Goal: Check status: Check status

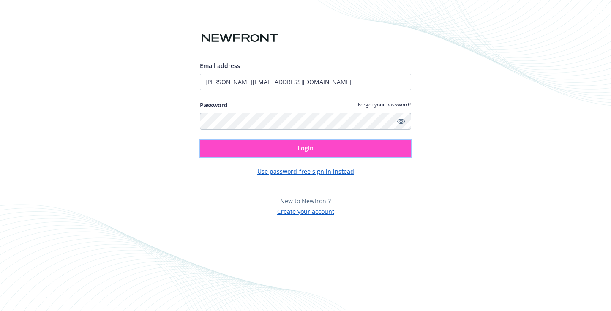
click at [256, 148] on button "Login" at bounding box center [305, 148] width 211 height 17
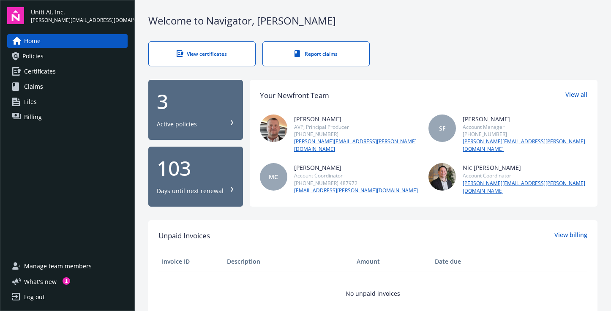
click at [41, 57] on span "Policies" at bounding box center [32, 56] width 21 height 14
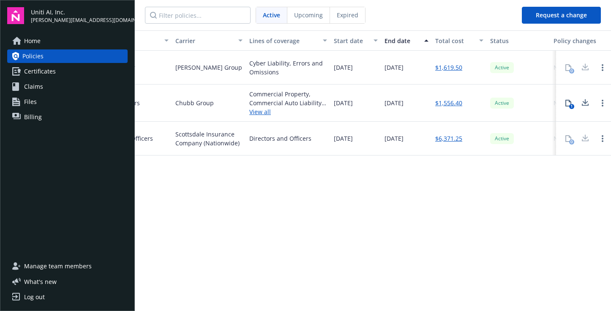
scroll to position [0, 221]
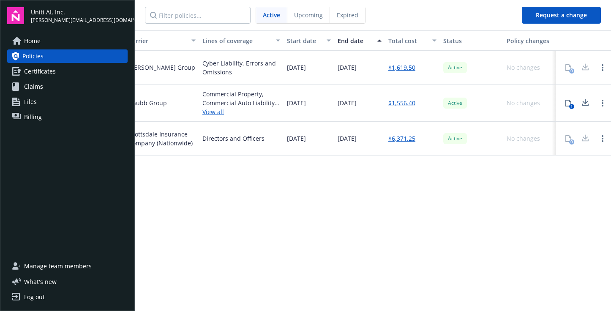
click at [454, 144] on div "Active" at bounding box center [471, 139] width 63 height 34
click at [571, 138] on div "0" at bounding box center [568, 138] width 17 height 17
click at [604, 140] on link "Open options" at bounding box center [603, 139] width 10 height 10
click at [549, 161] on div "Policy number Policy type Carrier Lines of coverage Start date End date Total c…" at bounding box center [373, 169] width 476 height 279
click at [567, 132] on div "0" at bounding box center [568, 138] width 17 height 17
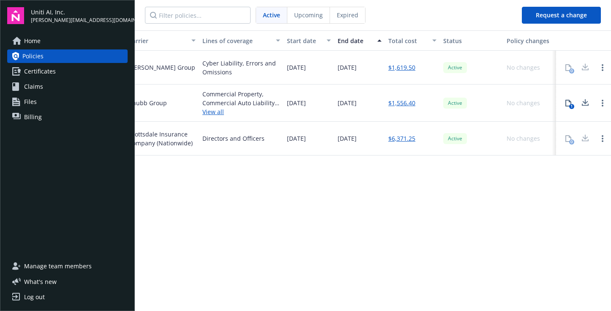
click at [504, 132] on div "No changes" at bounding box center [530, 139] width 53 height 34
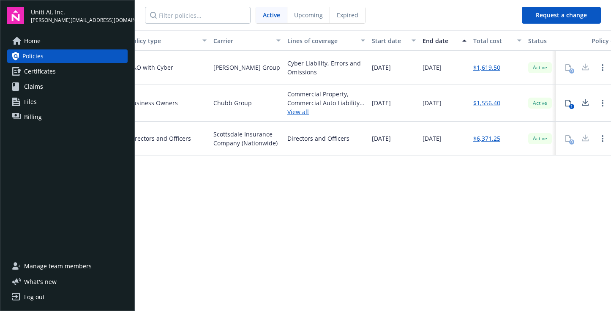
scroll to position [0, 0]
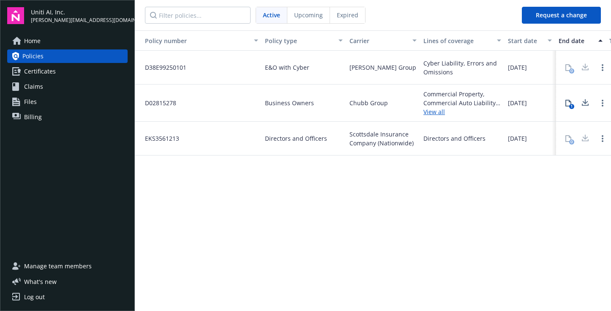
click at [282, 132] on div "Directors and Officers" at bounding box center [304, 139] width 85 height 34
click at [60, 69] on link "Certificates" at bounding box center [67, 72] width 120 height 14
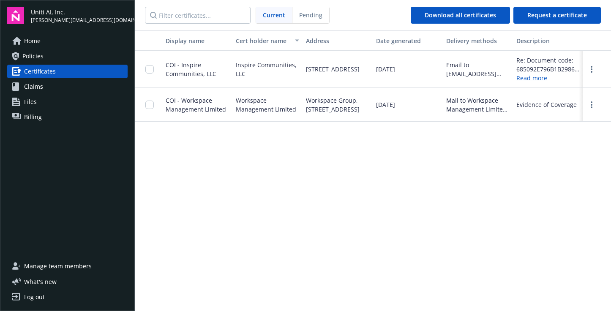
click at [54, 56] on link "Policies" at bounding box center [67, 56] width 120 height 14
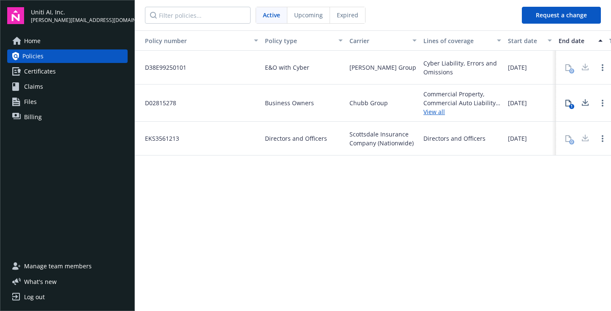
click at [258, 135] on div "EKS3561213" at bounding box center [198, 139] width 127 height 34
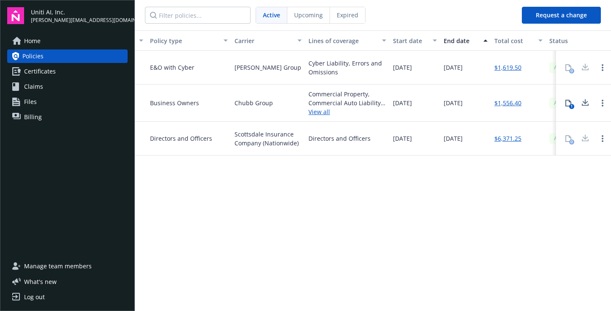
click at [258, 135] on span "Scottsdale Insurance Company (Nationwide)" at bounding box center [268, 139] width 67 height 18
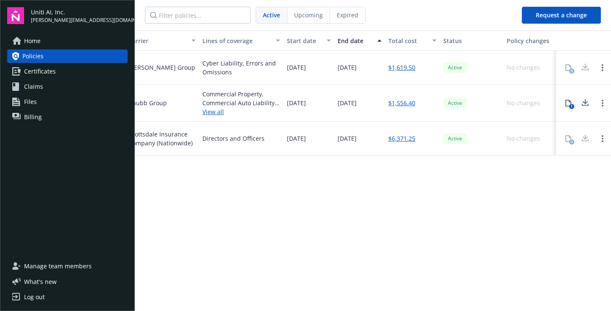
click at [452, 140] on span "Active" at bounding box center [455, 139] width 17 height 8
click at [402, 137] on link "$6,371.25" at bounding box center [402, 138] width 27 height 9
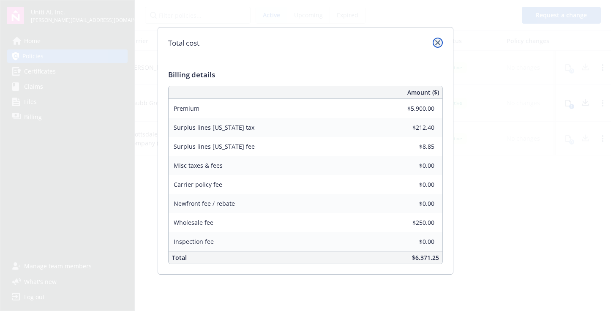
click at [439, 40] on icon "close" at bounding box center [437, 42] width 5 height 5
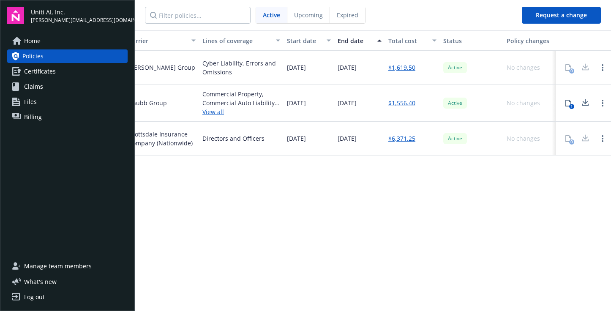
click at [568, 138] on div "0" at bounding box center [568, 138] width 17 height 17
click at [600, 138] on link "Open options" at bounding box center [603, 139] width 10 height 10
click at [556, 170] on div "Policy number Policy type Carrier Lines of coverage Start date End date Total c…" at bounding box center [373, 169] width 476 height 279
click at [570, 102] on icon at bounding box center [568, 103] width 7 height 7
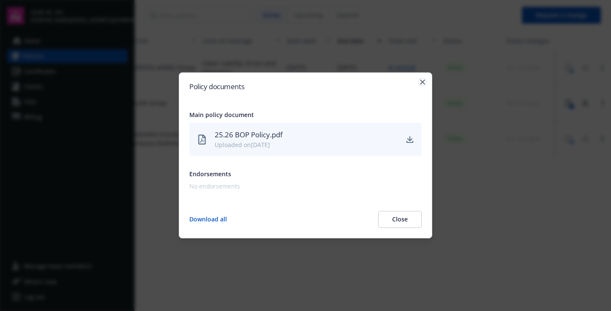
click at [425, 83] on icon "button" at bounding box center [422, 81] width 5 height 5
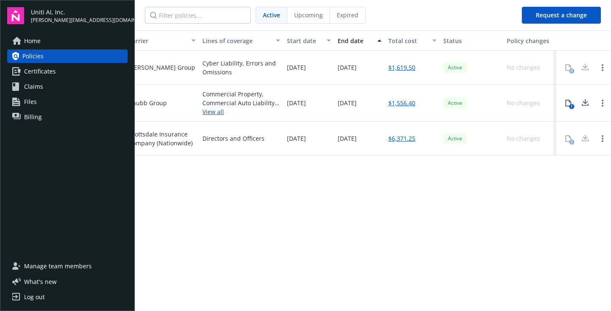
scroll to position [0, 0]
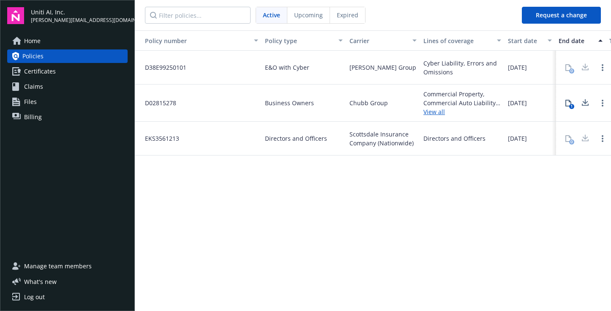
click at [316, 129] on div "Directors and Officers" at bounding box center [304, 139] width 85 height 34
click at [299, 12] on span "Upcoming" at bounding box center [308, 15] width 29 height 9
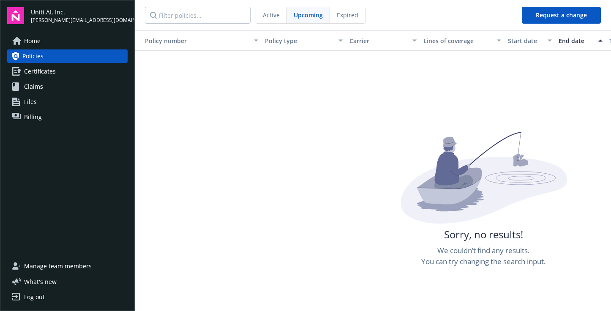
click at [345, 15] on span "Expired" at bounding box center [348, 15] width 22 height 9
click at [320, 14] on span "Upcoming" at bounding box center [308, 15] width 29 height 9
click at [268, 14] on span "Active" at bounding box center [271, 15] width 17 height 9
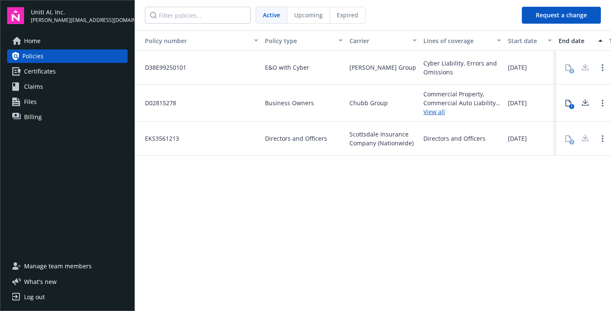
click at [378, 152] on div "Scottsdale Insurance Company (Nationwide)" at bounding box center [383, 139] width 74 height 34
click at [357, 143] on span "Scottsdale Insurance Company (Nationwide)" at bounding box center [383, 139] width 67 height 18
click at [274, 137] on span "Directors and Officers" at bounding box center [296, 138] width 62 height 9
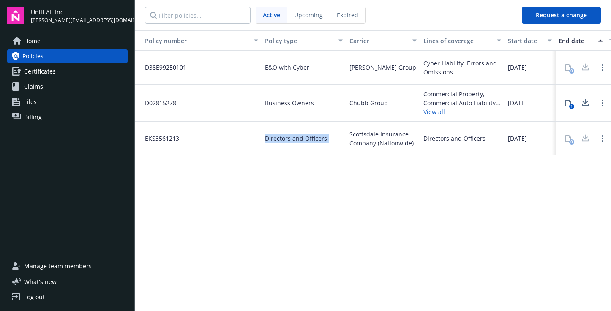
copy span "Directors and Officers"
click at [388, 131] on span "Scottsdale Insurance Company (Nationwide)" at bounding box center [383, 139] width 67 height 18
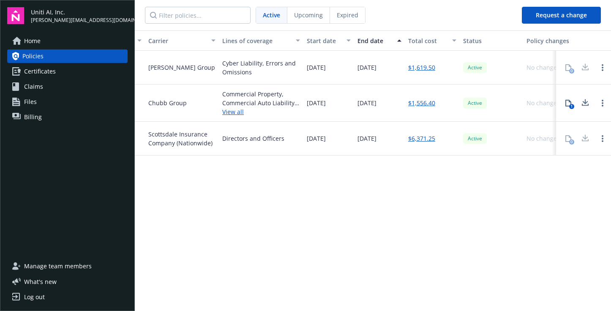
scroll to position [0, 221]
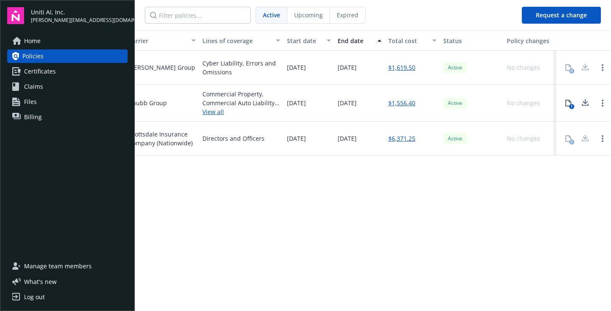
click at [395, 136] on link "$6,371.25" at bounding box center [402, 138] width 27 height 9
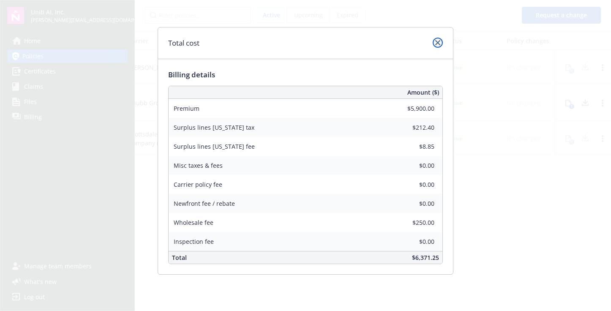
click at [438, 44] on icon "close" at bounding box center [437, 42] width 5 height 5
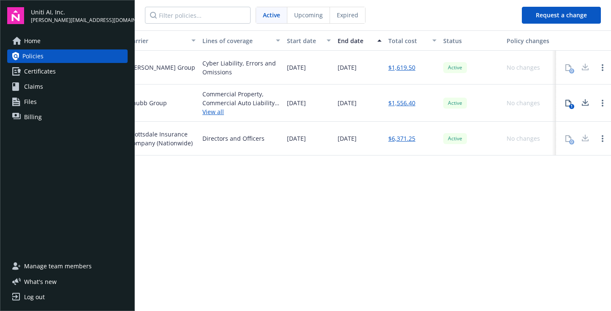
scroll to position [0, 0]
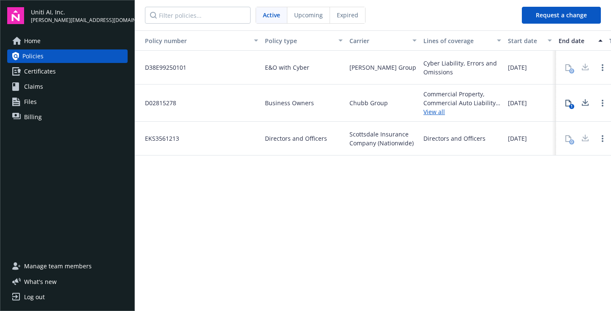
click at [301, 134] on span "Directors and Officers" at bounding box center [296, 138] width 62 height 9
click at [38, 103] on link "Files" at bounding box center [67, 102] width 120 height 14
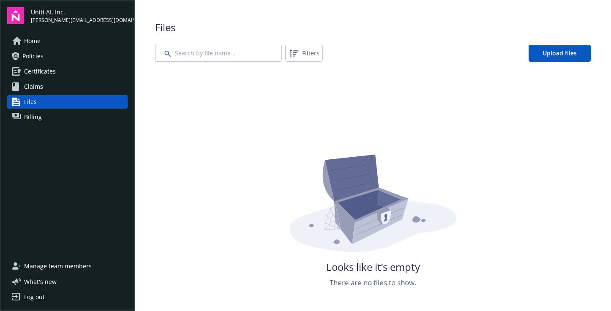
click at [52, 117] on link "Billing" at bounding box center [67, 117] width 120 height 14
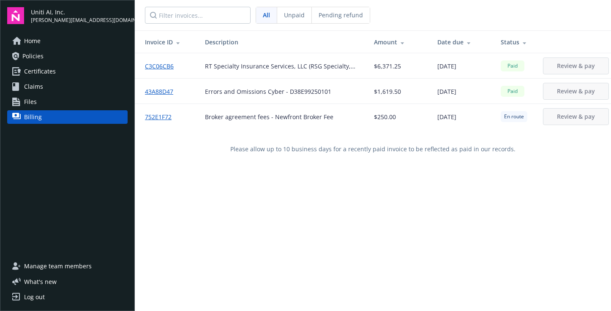
click at [165, 68] on link "C3C06CB6" at bounding box center [163, 66] width 36 height 9
